Goal: Check status: Check status

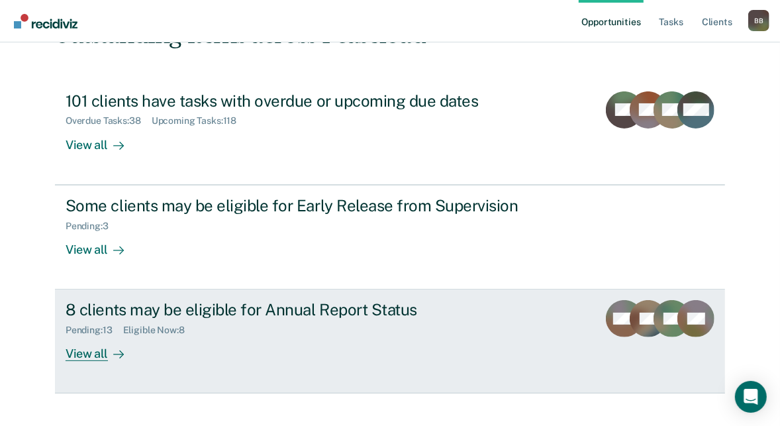
scroll to position [136, 0]
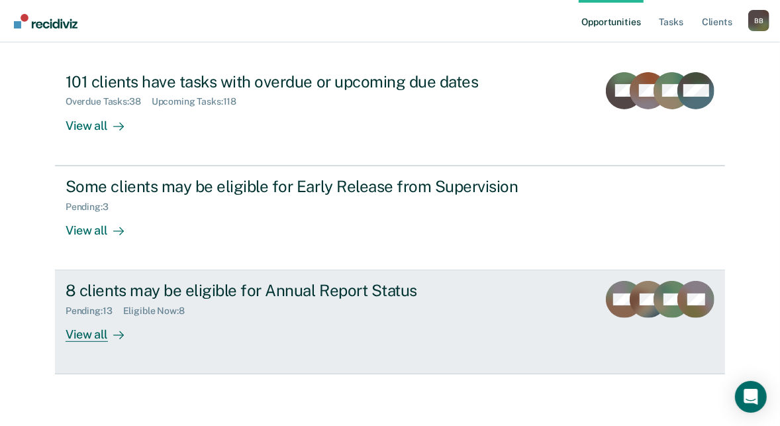
click at [197, 312] on div "Pending : 13 Eligible Now : 8" at bounding box center [298, 308] width 465 height 17
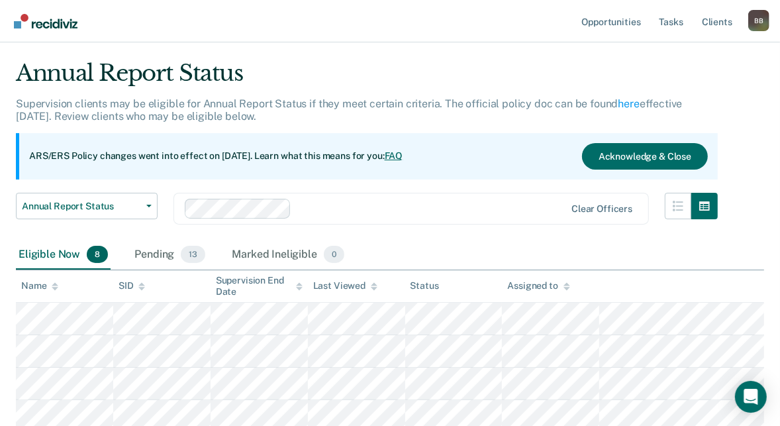
scroll to position [1, 0]
